Goal: Navigation & Orientation: Find specific page/section

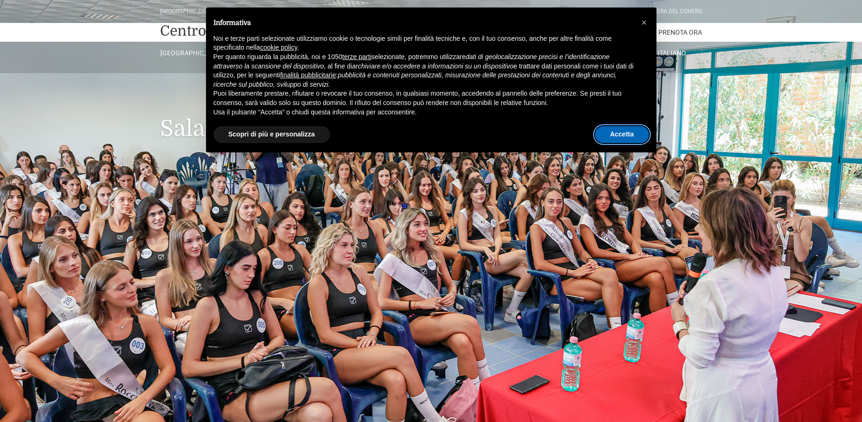
drag, startPoint x: 616, startPoint y: 130, endPoint x: 609, endPoint y: 128, distance: 7.3
click at [616, 130] on button "Accetta" at bounding box center [622, 134] width 54 height 17
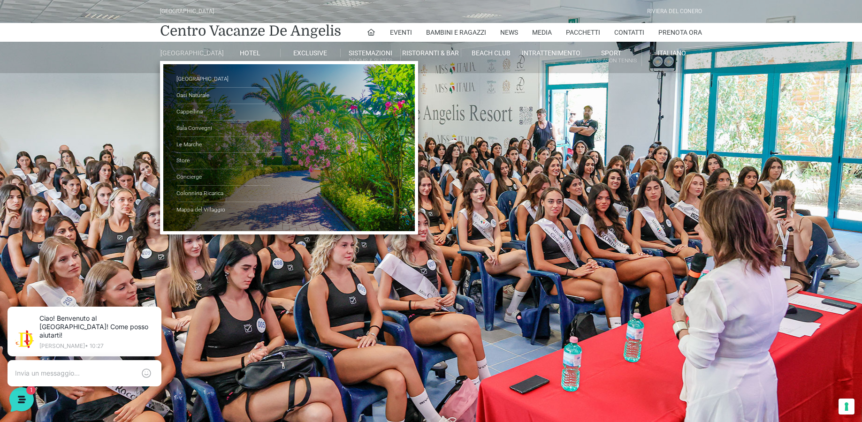
click at [188, 56] on link "[GEOGRAPHIC_DATA]" at bounding box center [190, 53] width 60 height 8
